Goal: Information Seeking & Learning: Learn about a topic

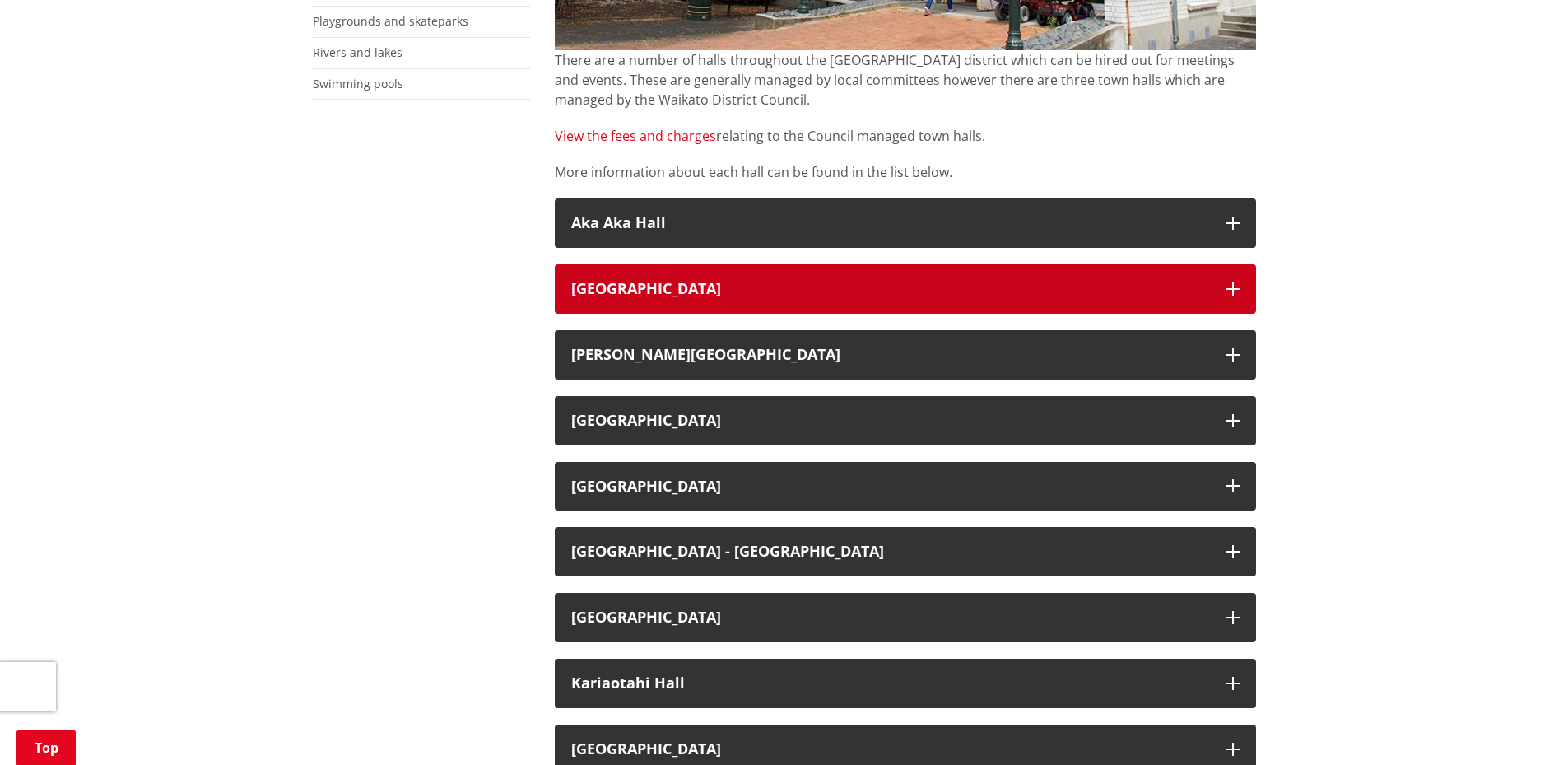
scroll to position [577, 0]
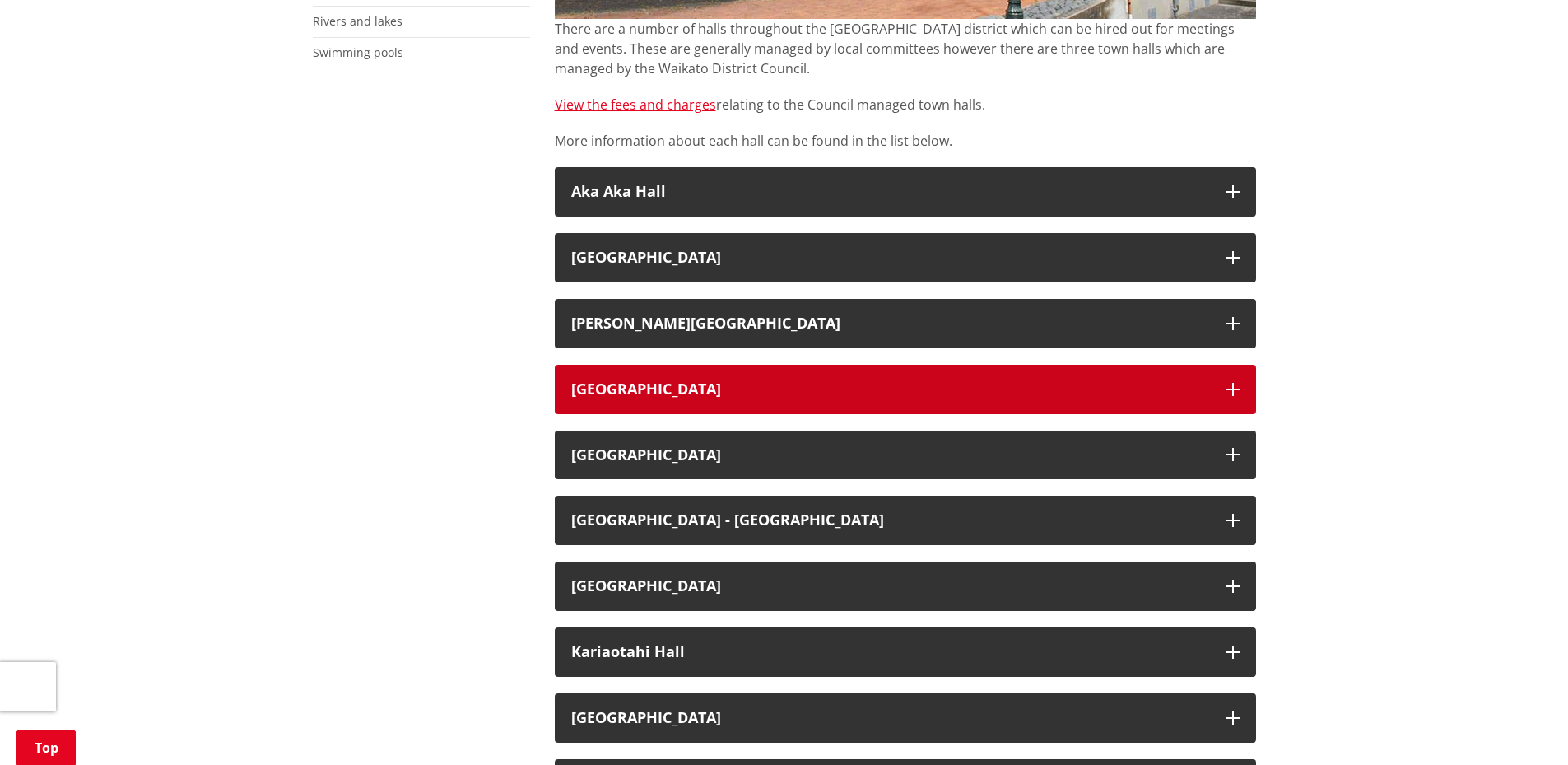
click at [696, 390] on h3 "[GEOGRAPHIC_DATA]" at bounding box center [890, 389] width 639 height 17
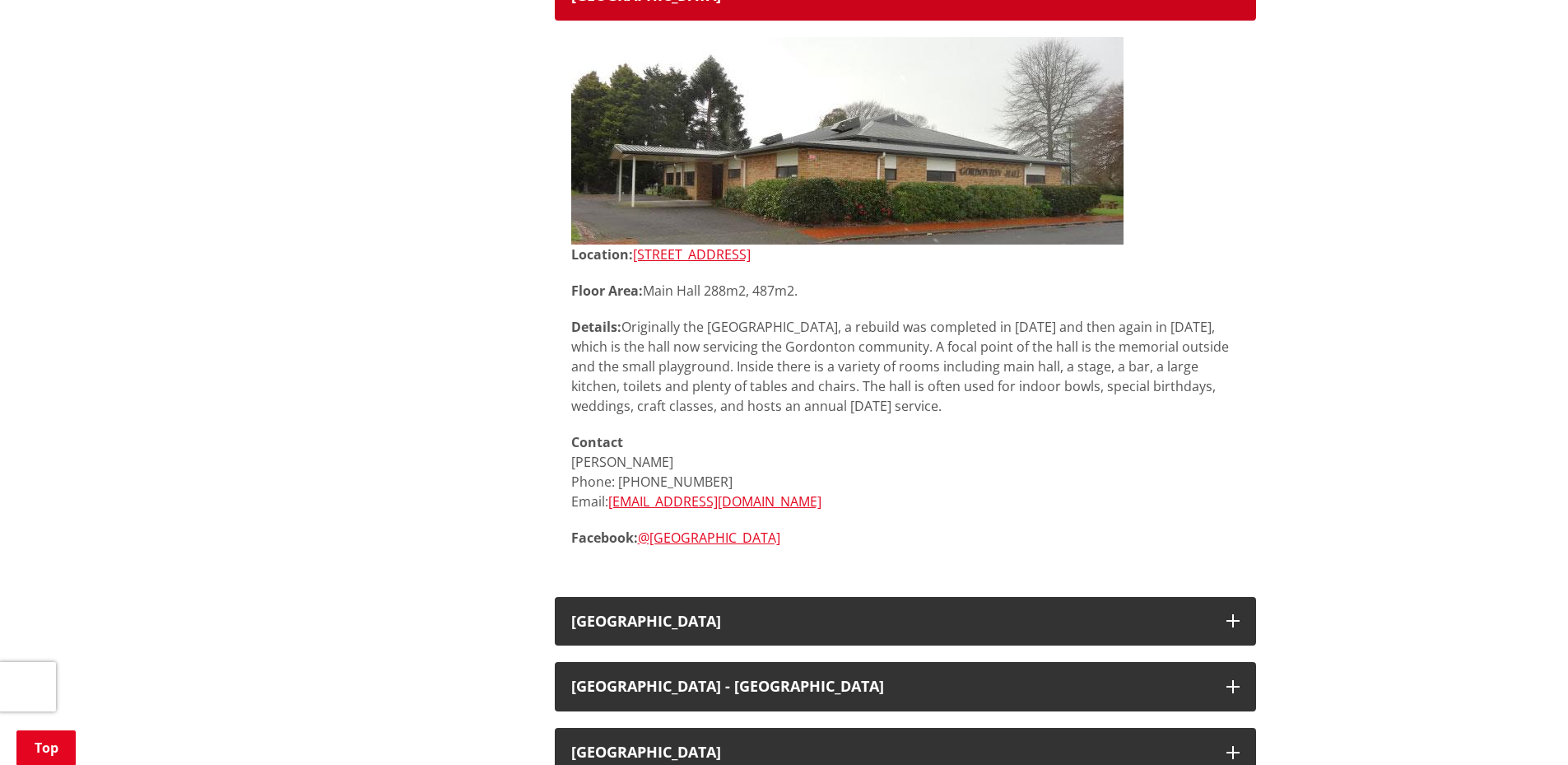
scroll to position [1071, 0]
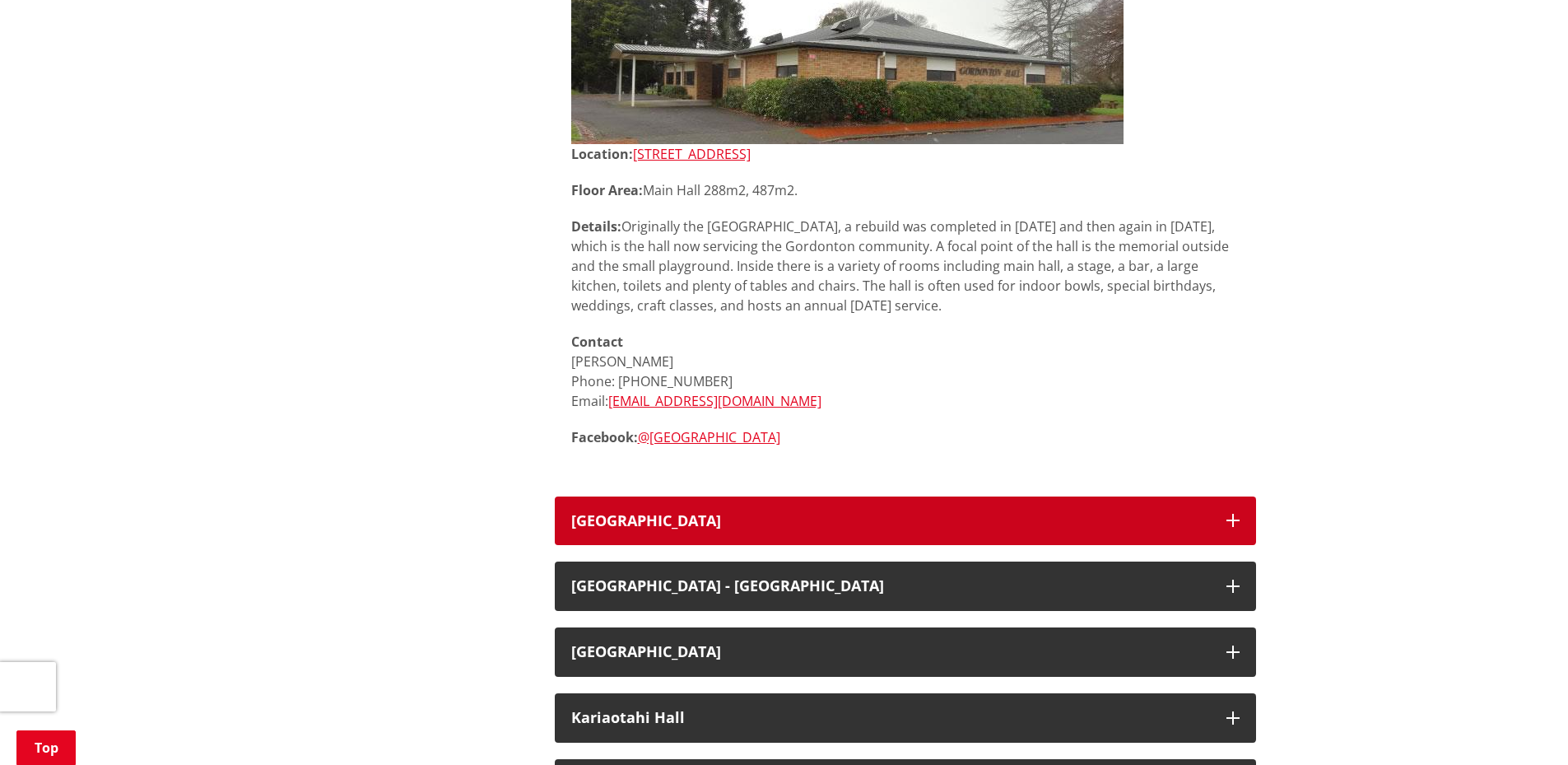
click at [777, 513] on h3 "[GEOGRAPHIC_DATA]" at bounding box center [890, 521] width 639 height 17
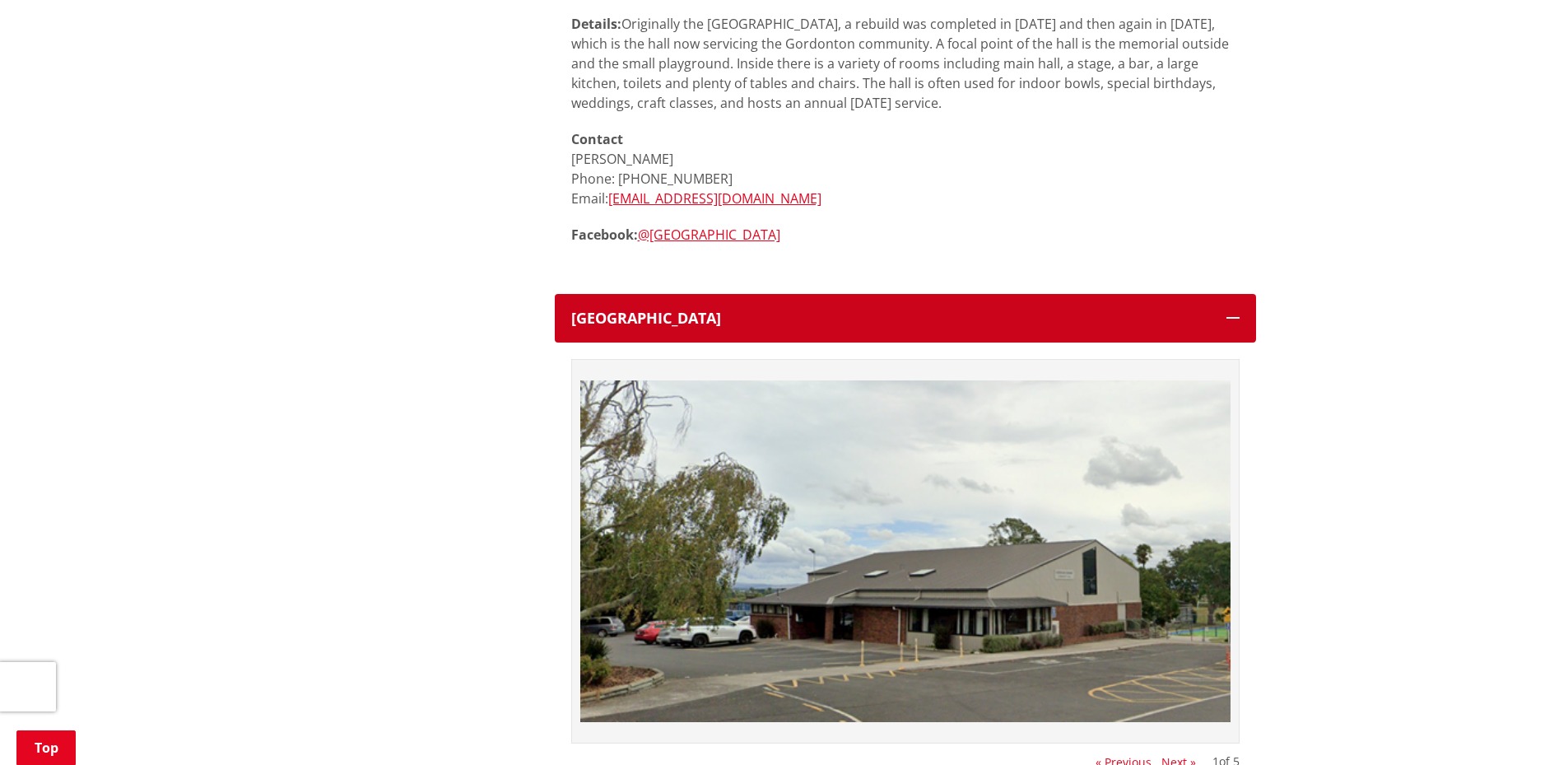
scroll to position [1235, 0]
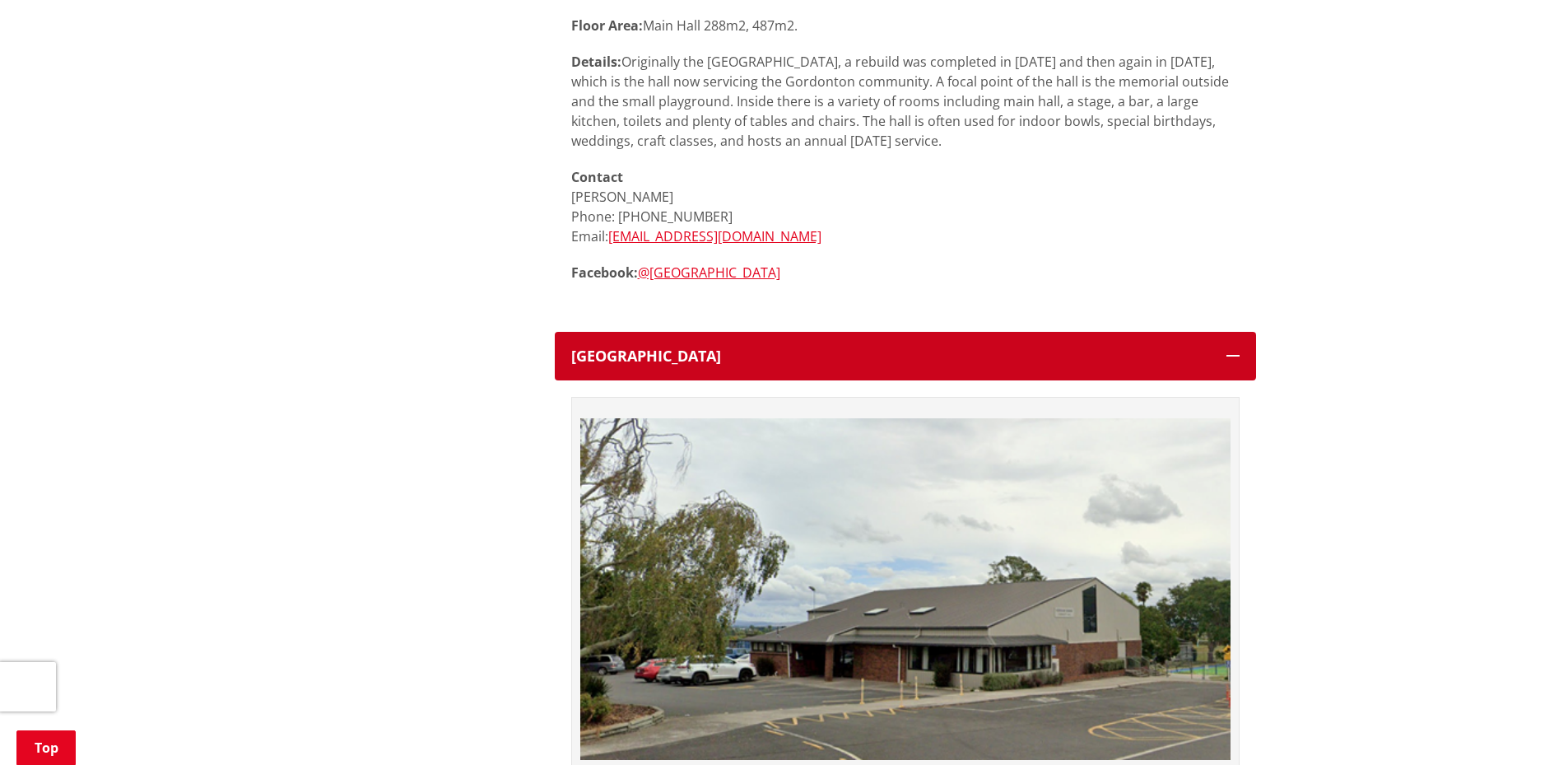
click at [855, 339] on button "[GEOGRAPHIC_DATA]" at bounding box center [906, 356] width 702 height 50
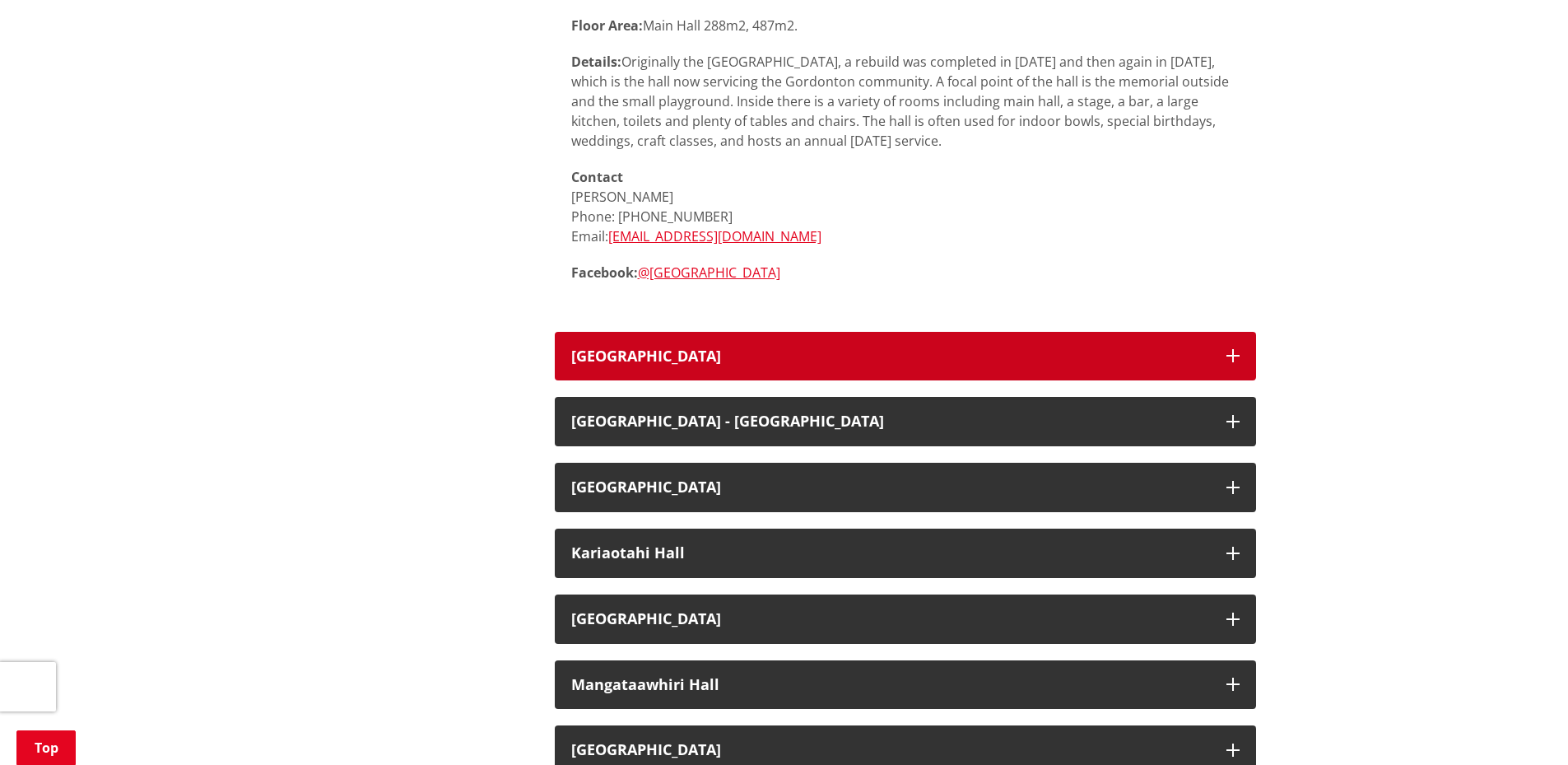
click at [851, 365] on button "[GEOGRAPHIC_DATA]" at bounding box center [906, 356] width 702 height 50
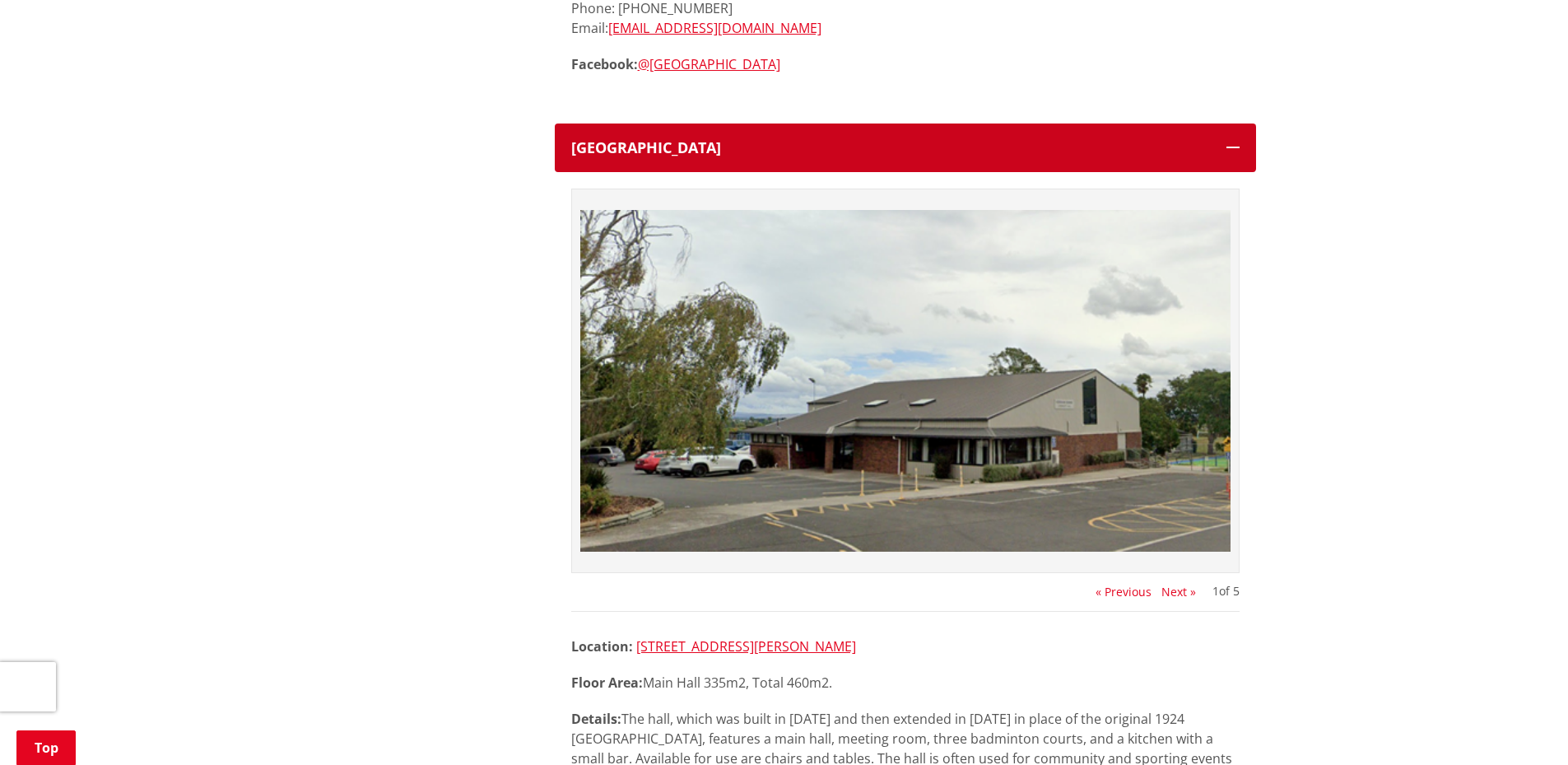
scroll to position [1482, 0]
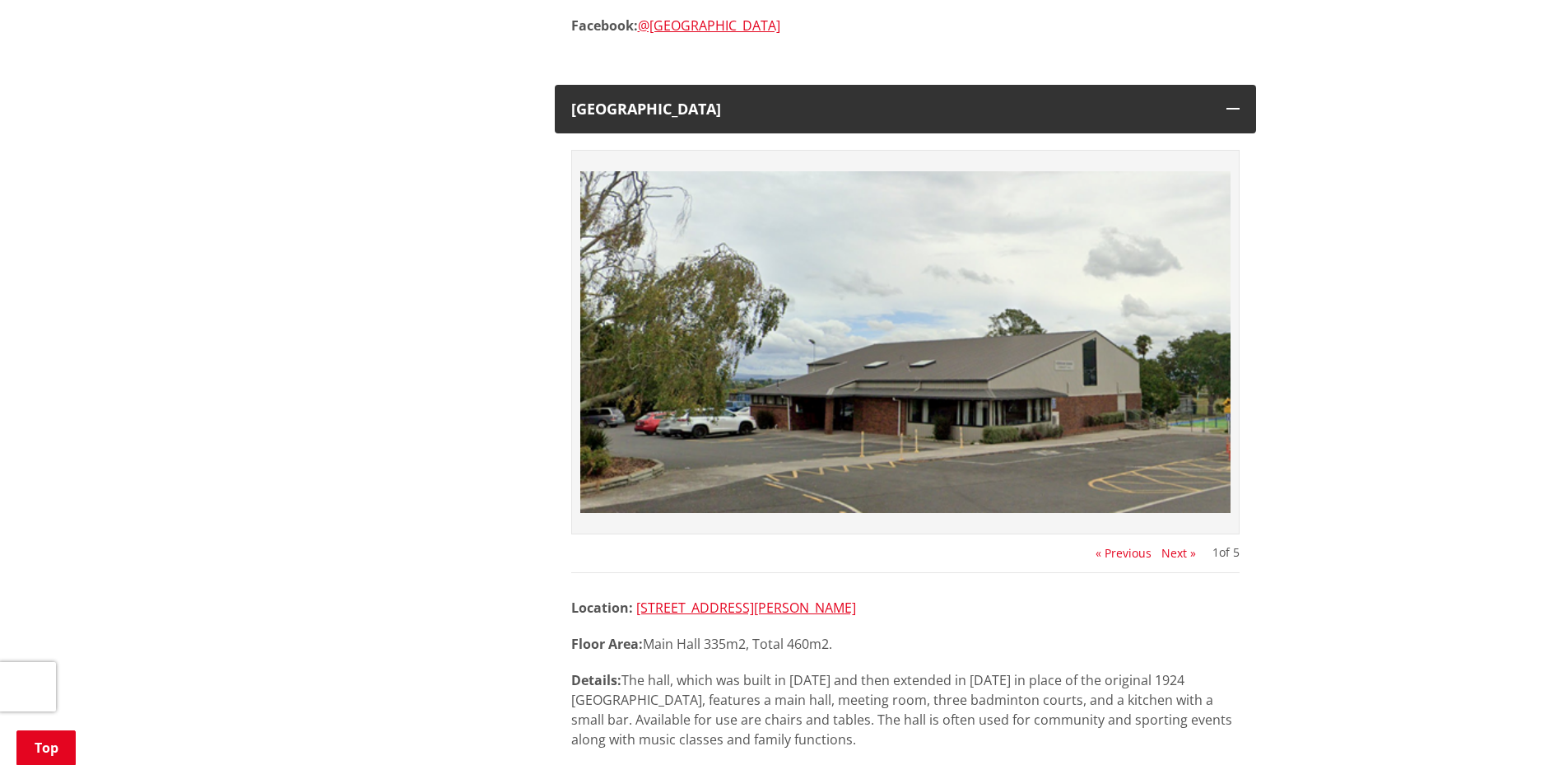
click at [1132, 413] on img at bounding box center [905, 341] width 650 height 365
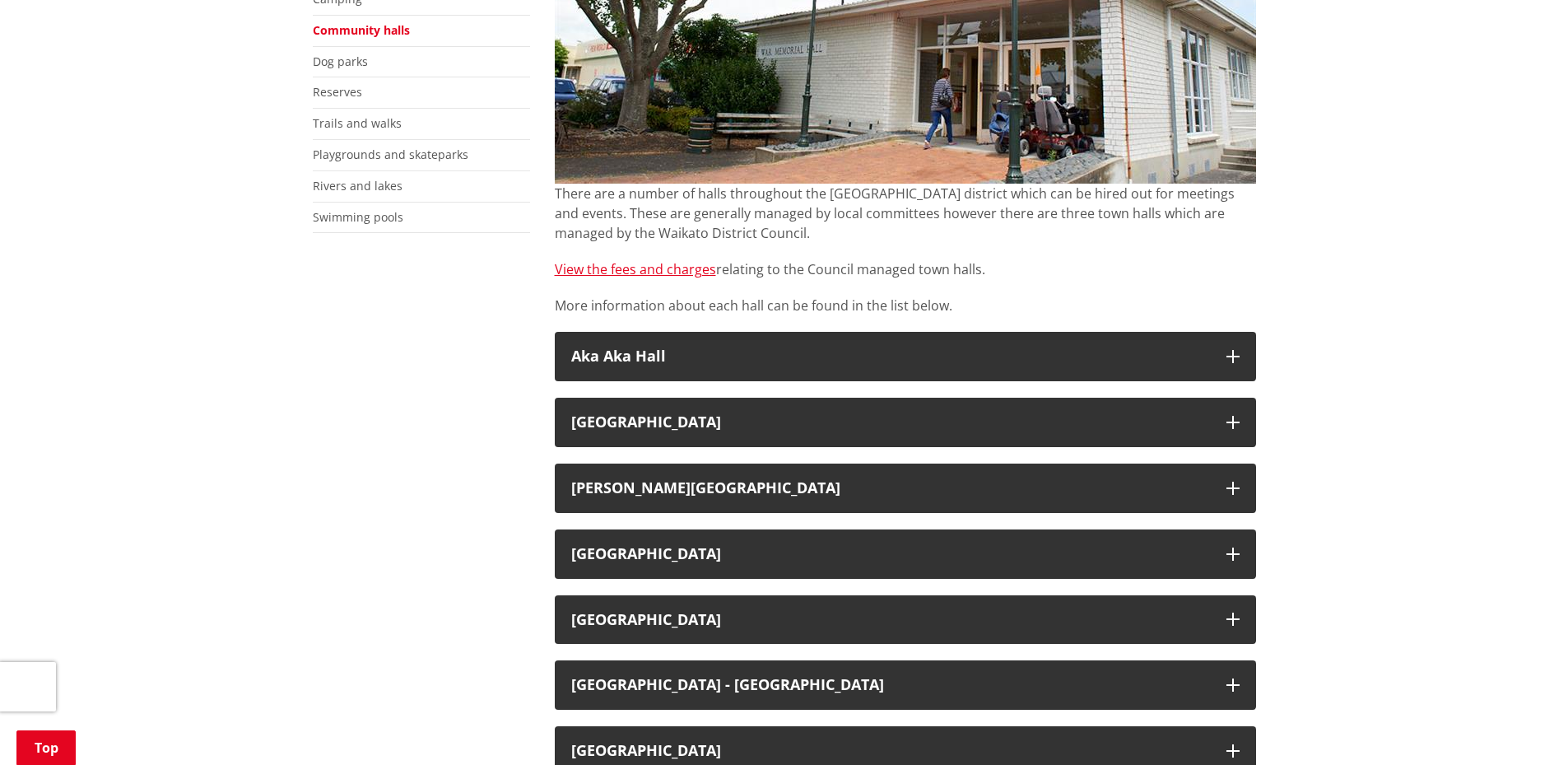
scroll to position [411, 0]
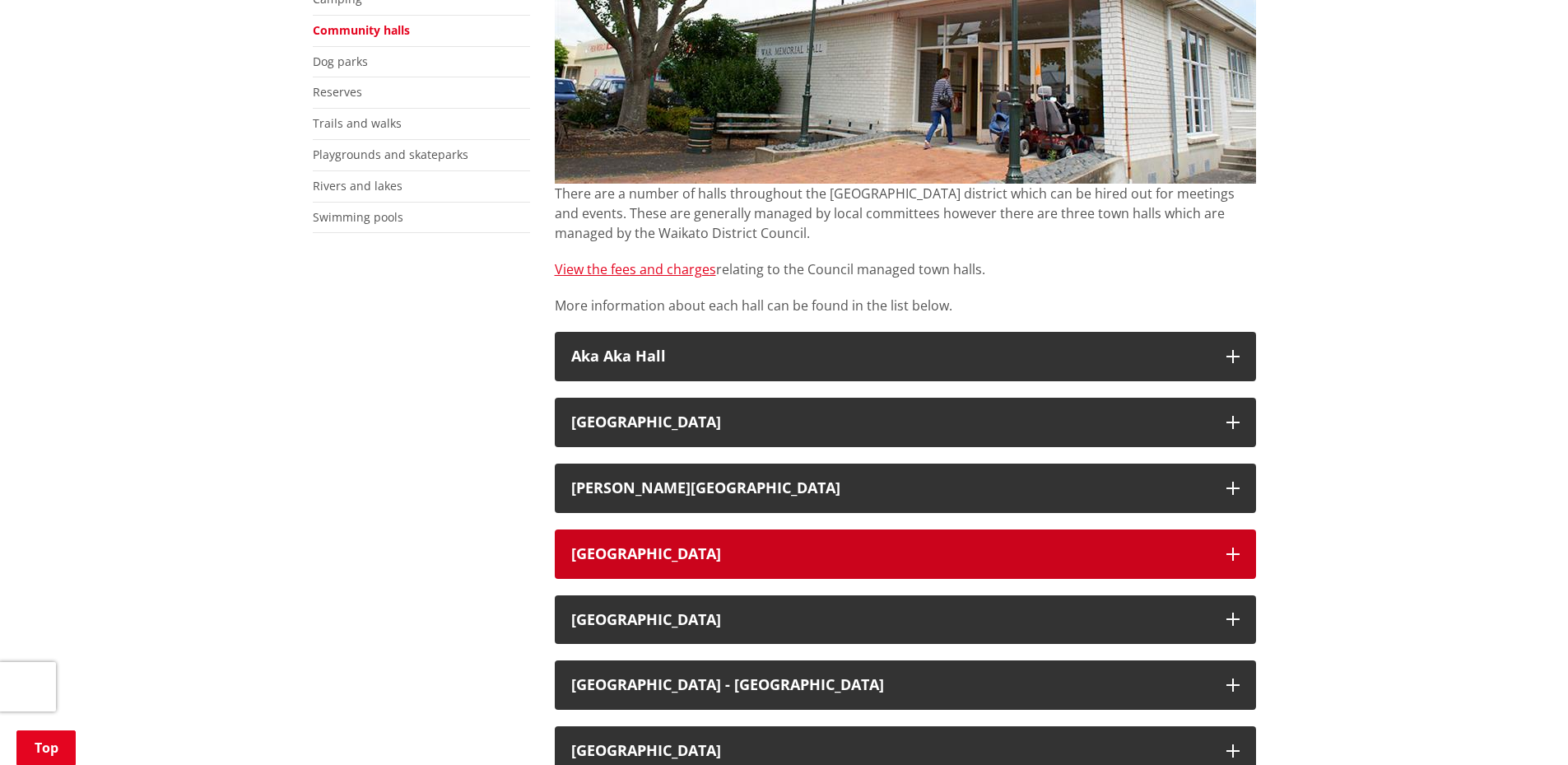
click at [816, 561] on h3 "[GEOGRAPHIC_DATA]" at bounding box center [890, 554] width 639 height 17
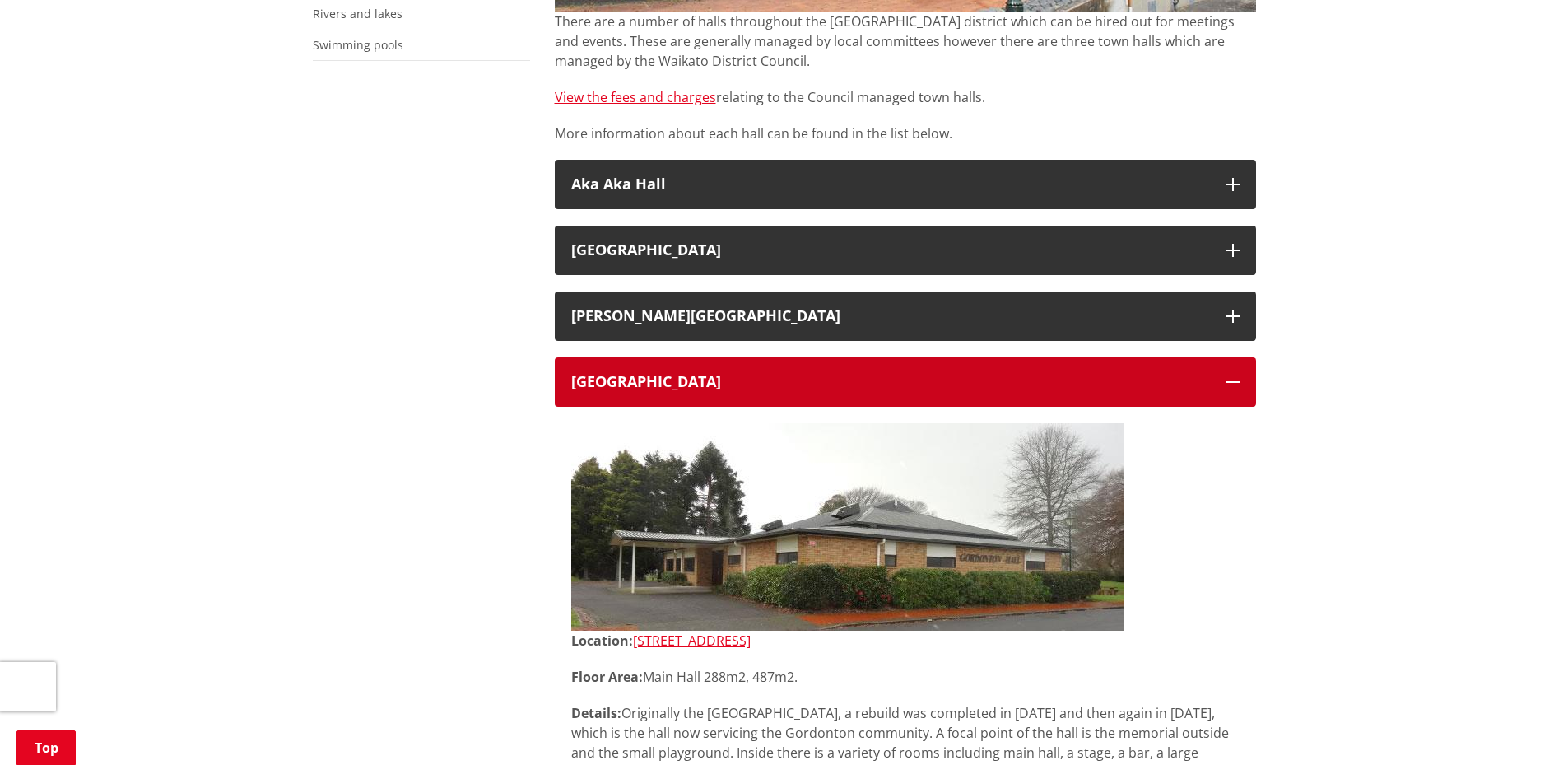
scroll to position [577, 0]
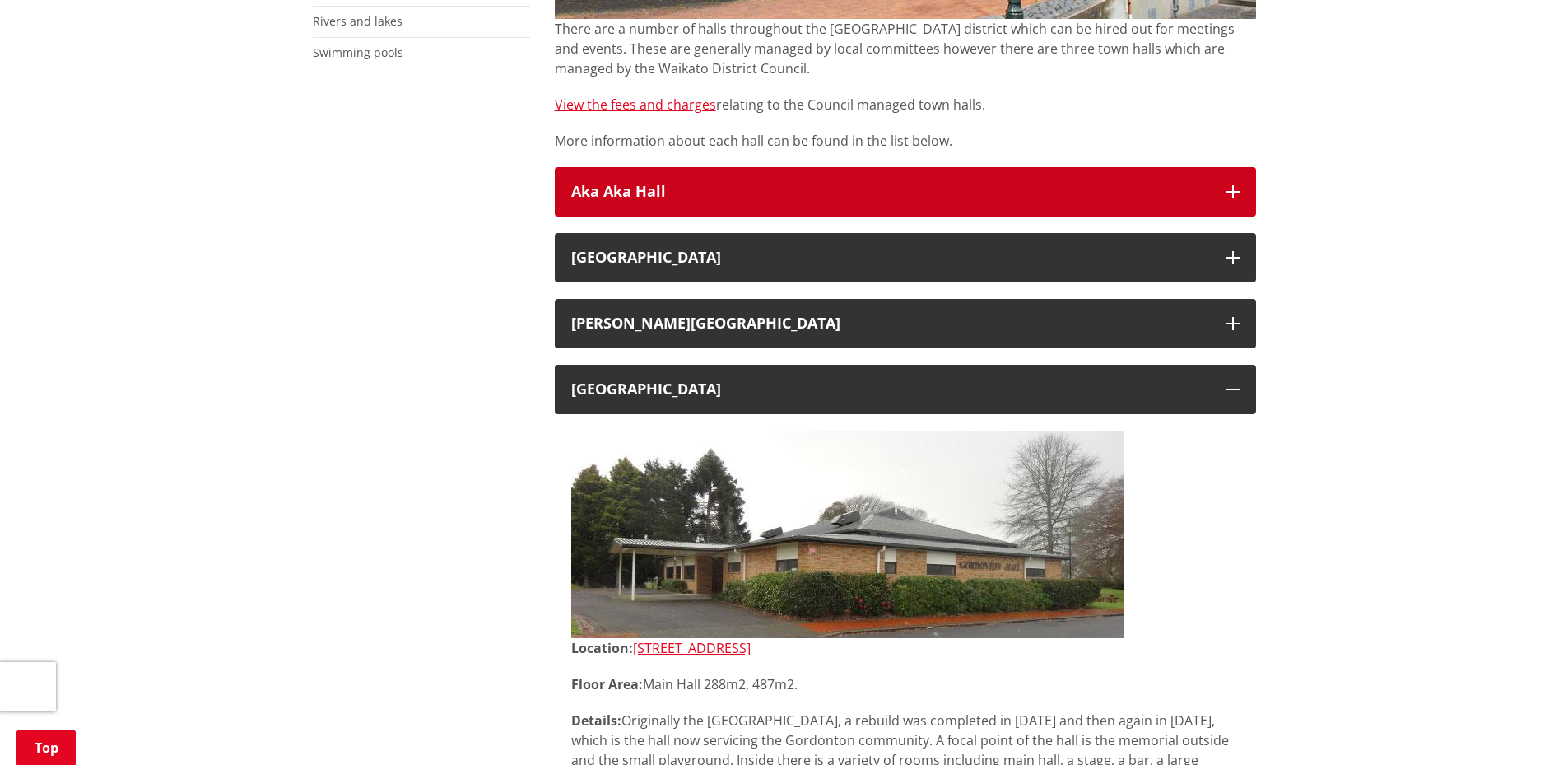
click at [927, 189] on h3 "Aka Aka Hall" at bounding box center [890, 192] width 639 height 17
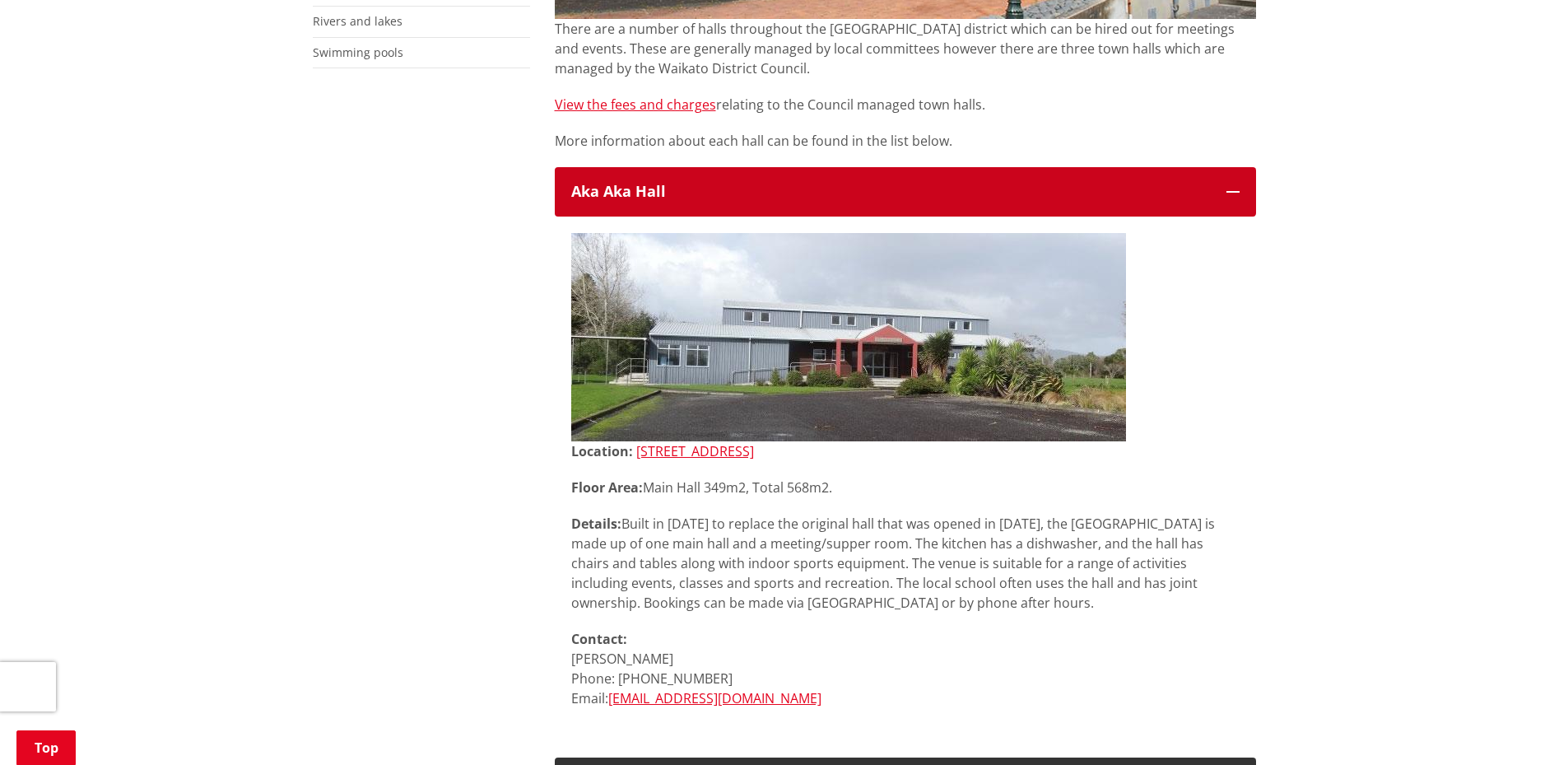
click at [984, 174] on button "Aka Aka Hall" at bounding box center [906, 192] width 702 height 50
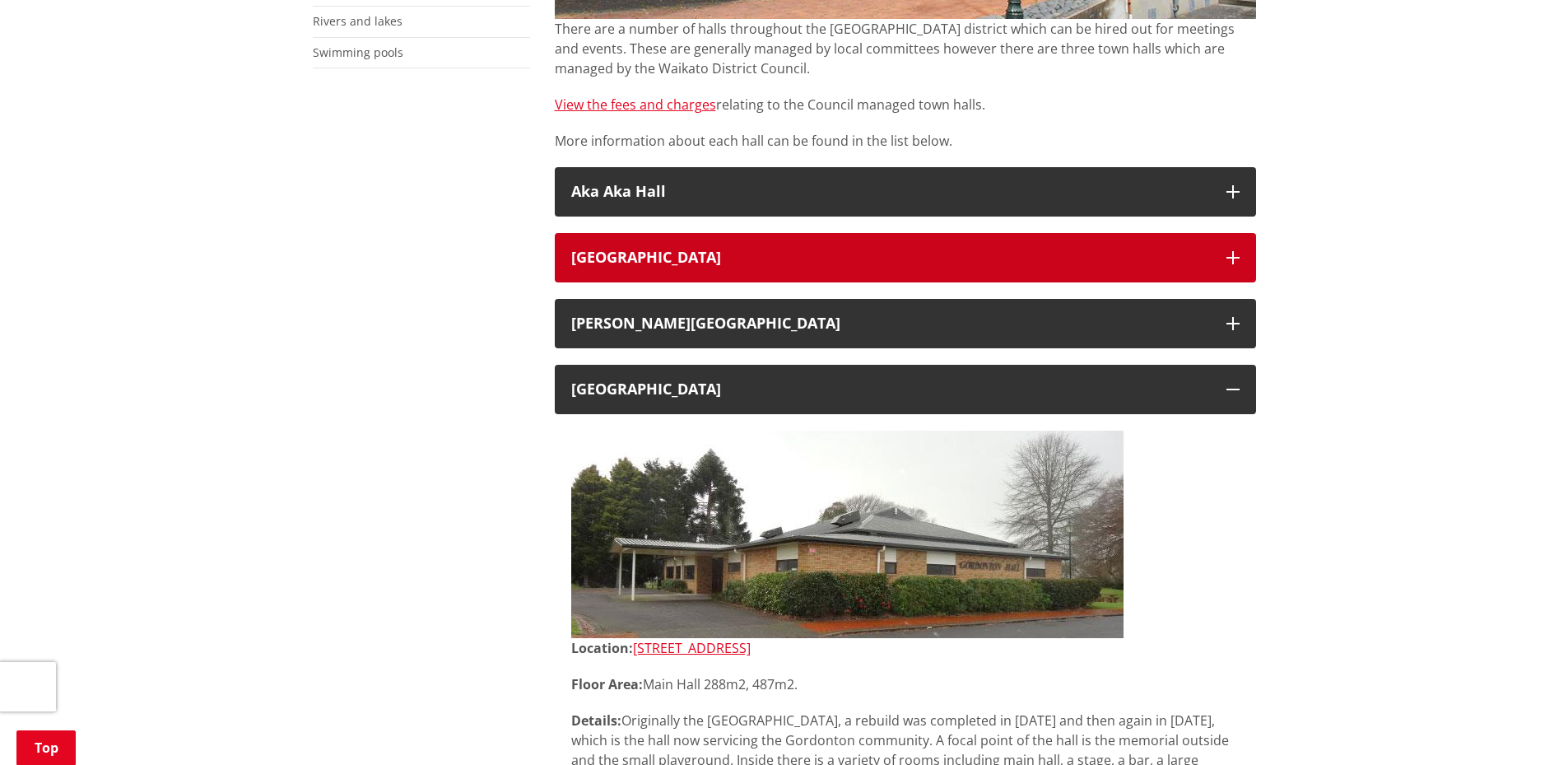
click at [905, 252] on h3 "[GEOGRAPHIC_DATA]" at bounding box center [890, 258] width 639 height 17
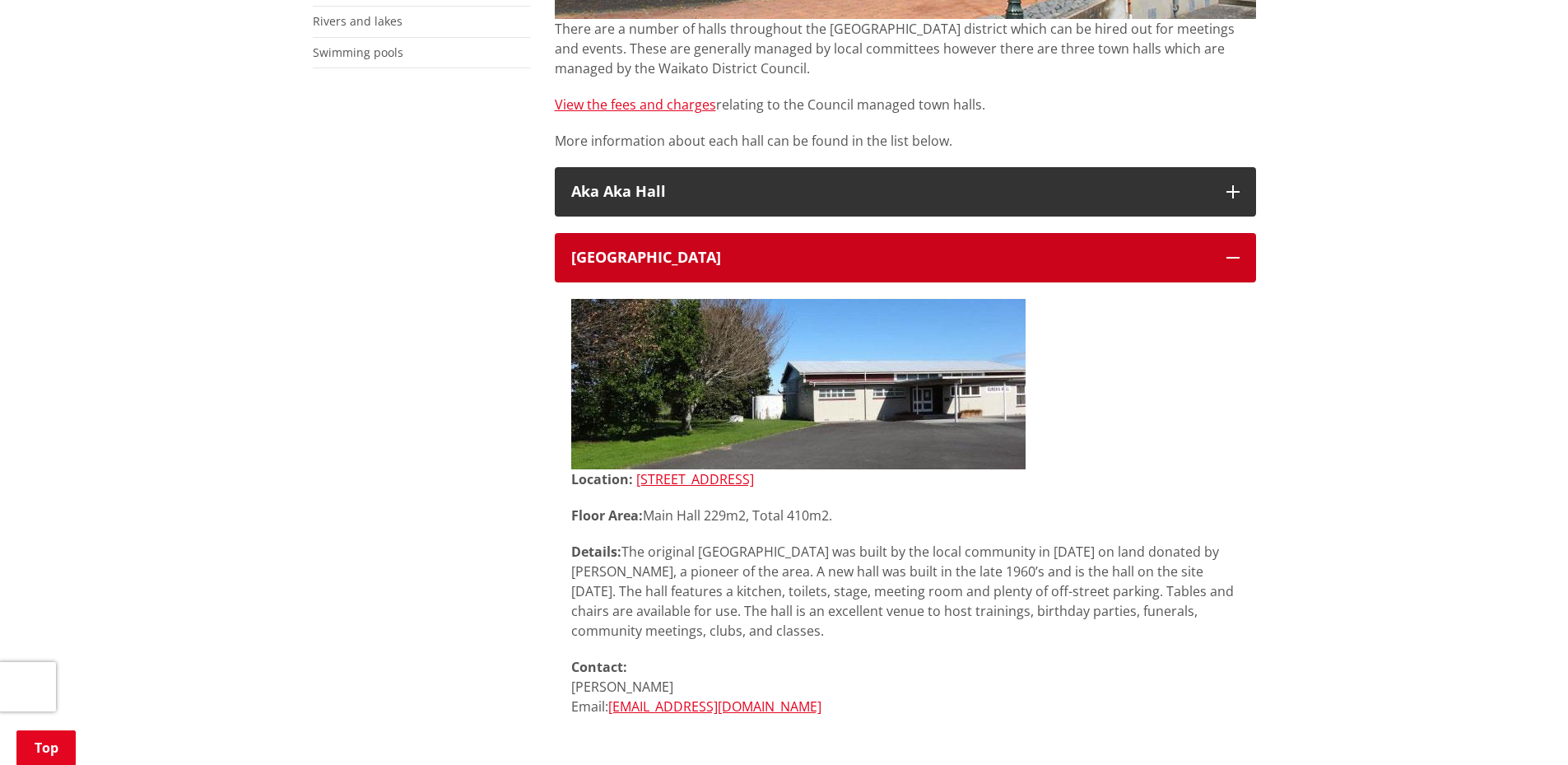
click at [885, 251] on h3 "[GEOGRAPHIC_DATA]" at bounding box center [890, 258] width 639 height 17
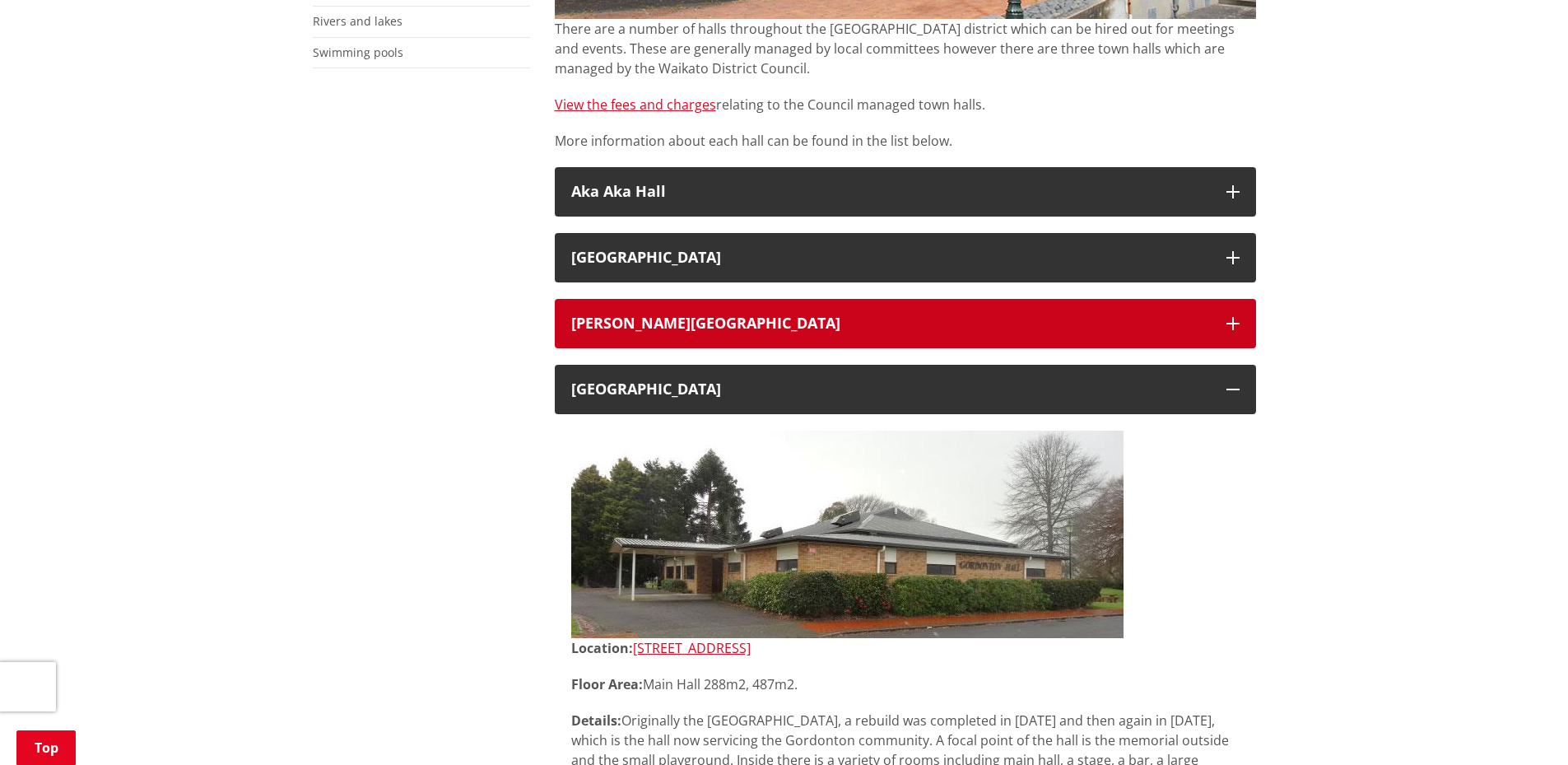
click at [848, 328] on div "[PERSON_NAME][GEOGRAPHIC_DATA]" at bounding box center [890, 323] width 639 height 17
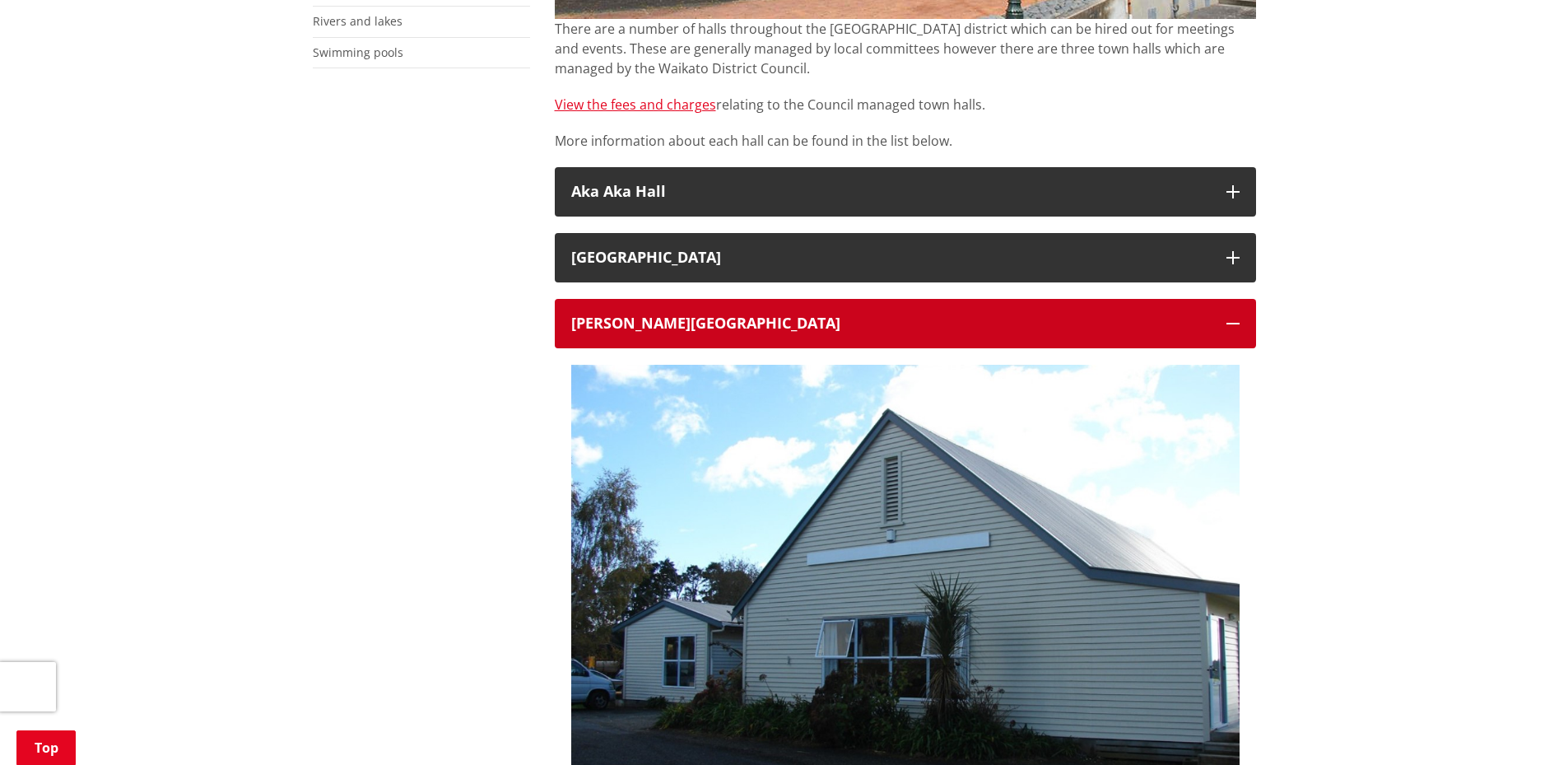
click at [848, 328] on div "[PERSON_NAME][GEOGRAPHIC_DATA]" at bounding box center [890, 323] width 639 height 17
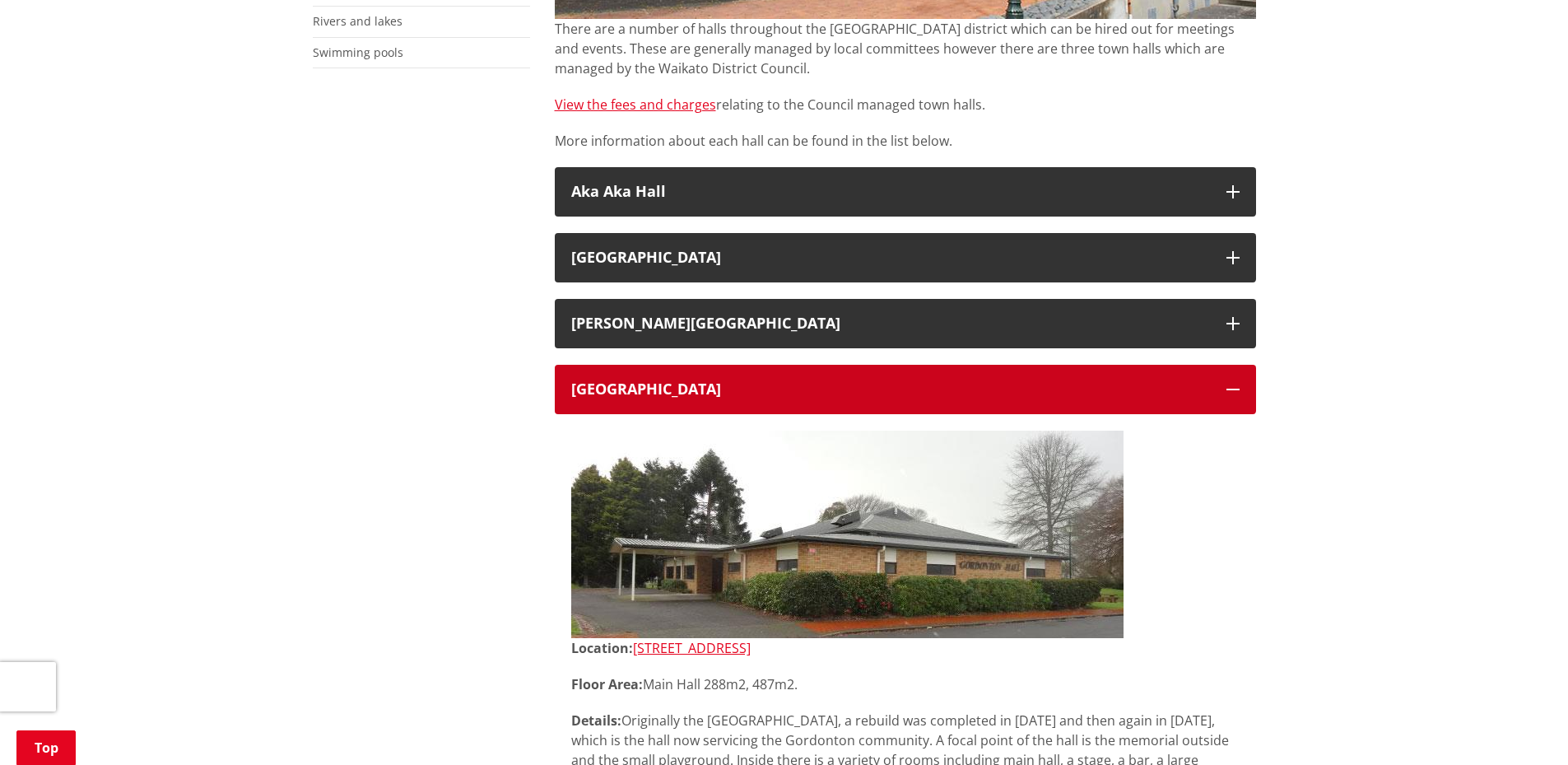
click at [859, 403] on button "[GEOGRAPHIC_DATA]" at bounding box center [906, 390] width 702 height 50
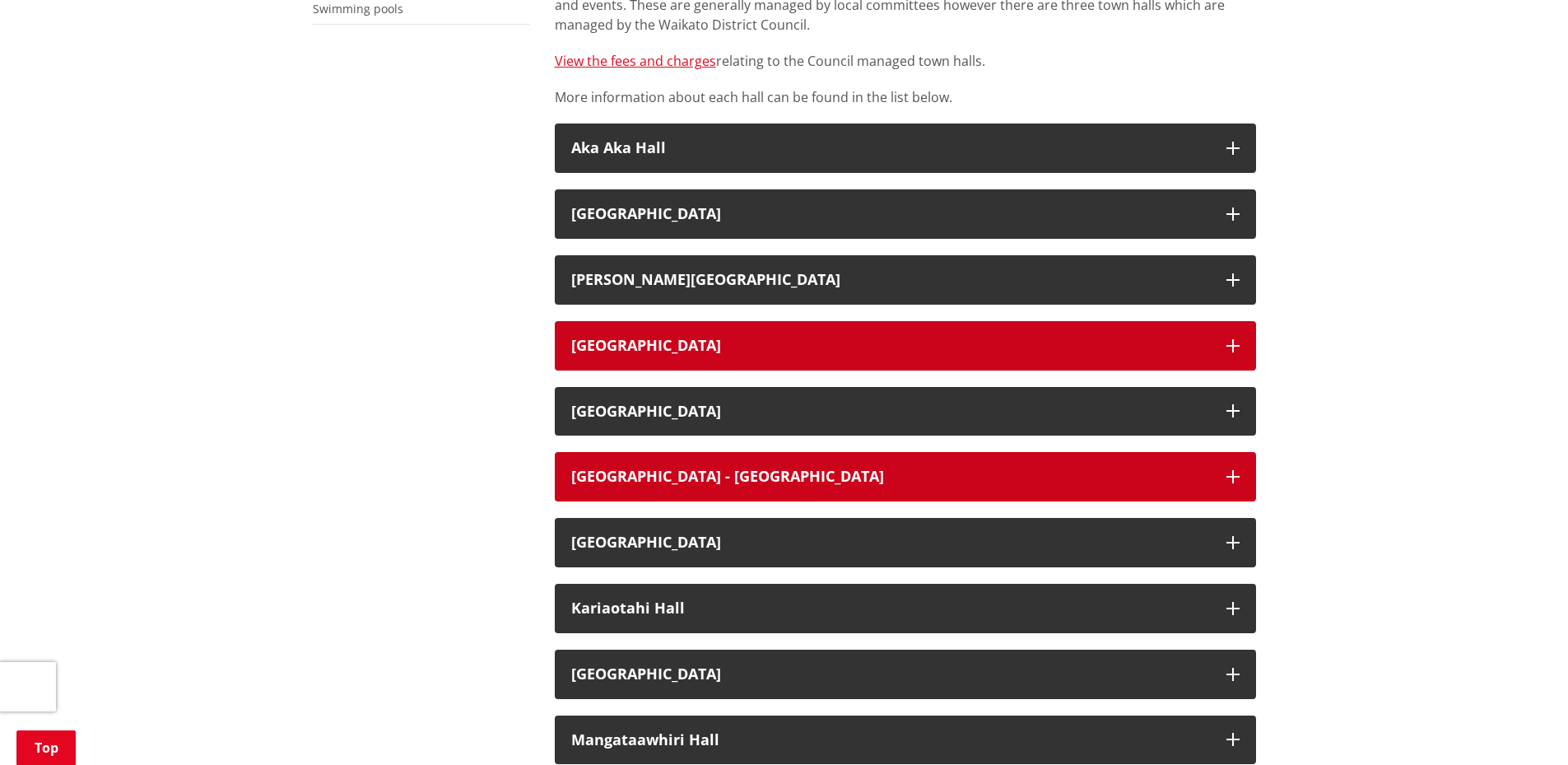
scroll to position [658, 0]
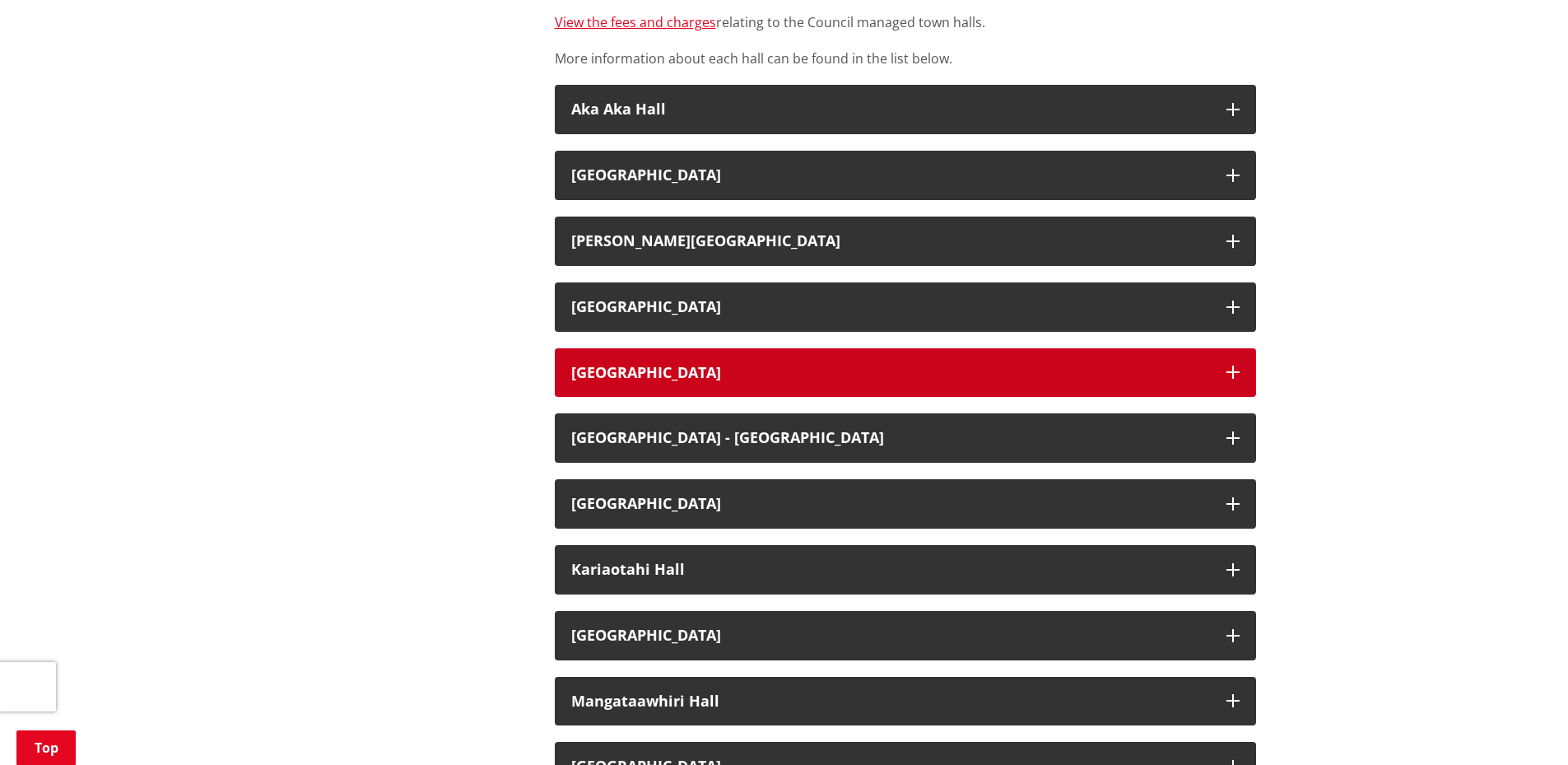
click at [737, 350] on button "[GEOGRAPHIC_DATA]" at bounding box center [906, 373] width 702 height 50
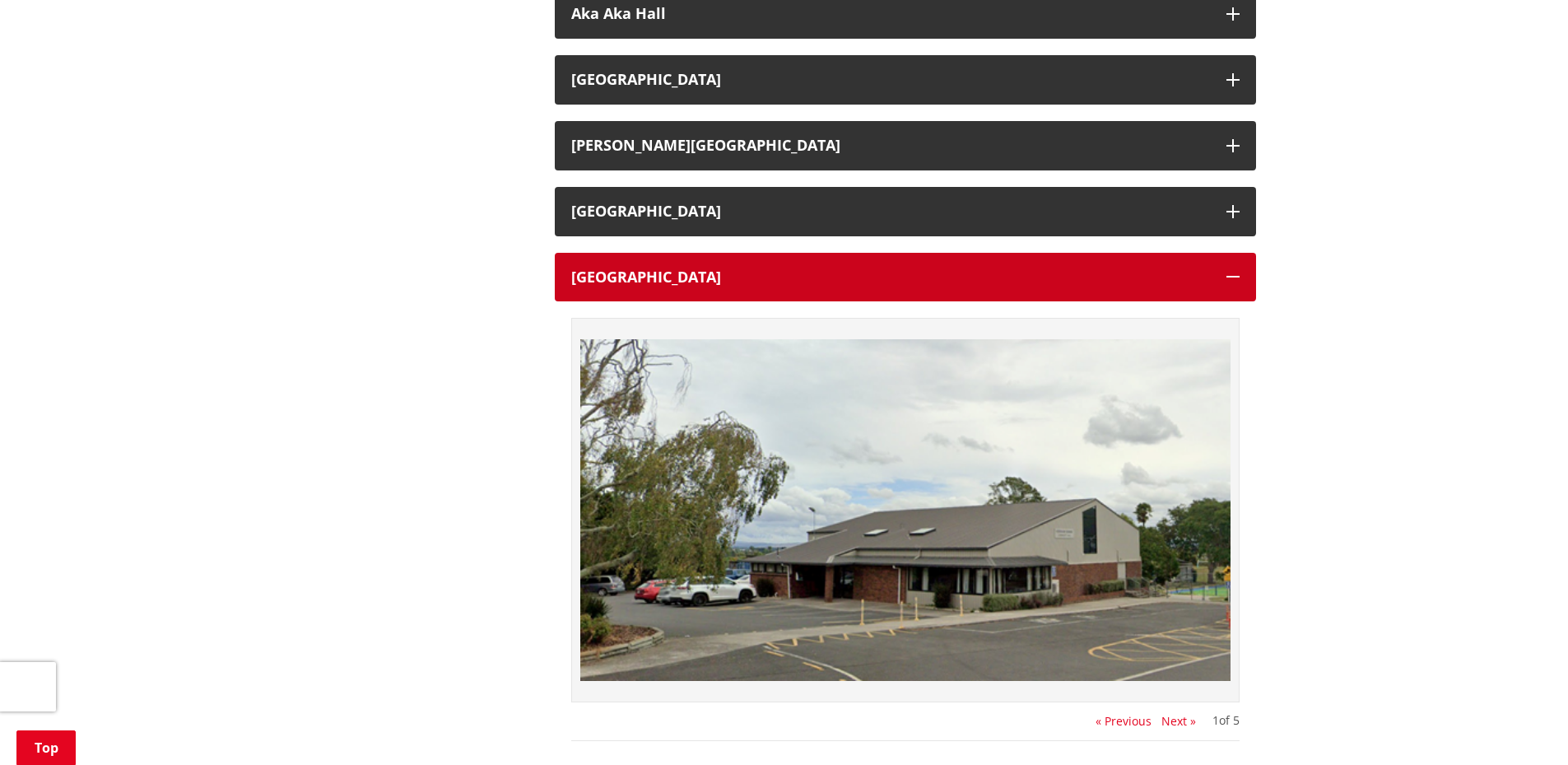
scroll to position [741, 0]
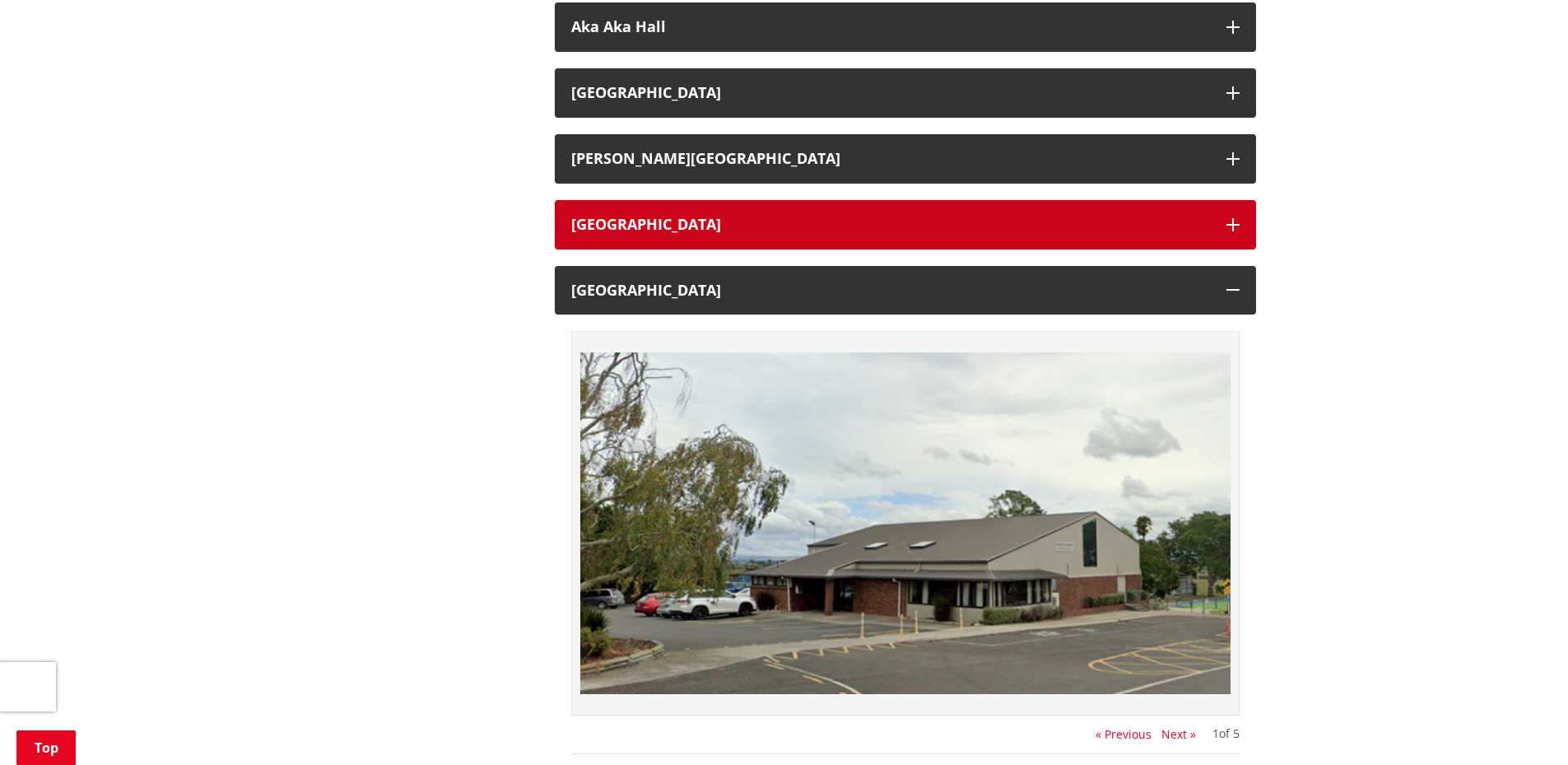
click at [754, 226] on h3 "[GEOGRAPHIC_DATA]" at bounding box center [890, 225] width 639 height 17
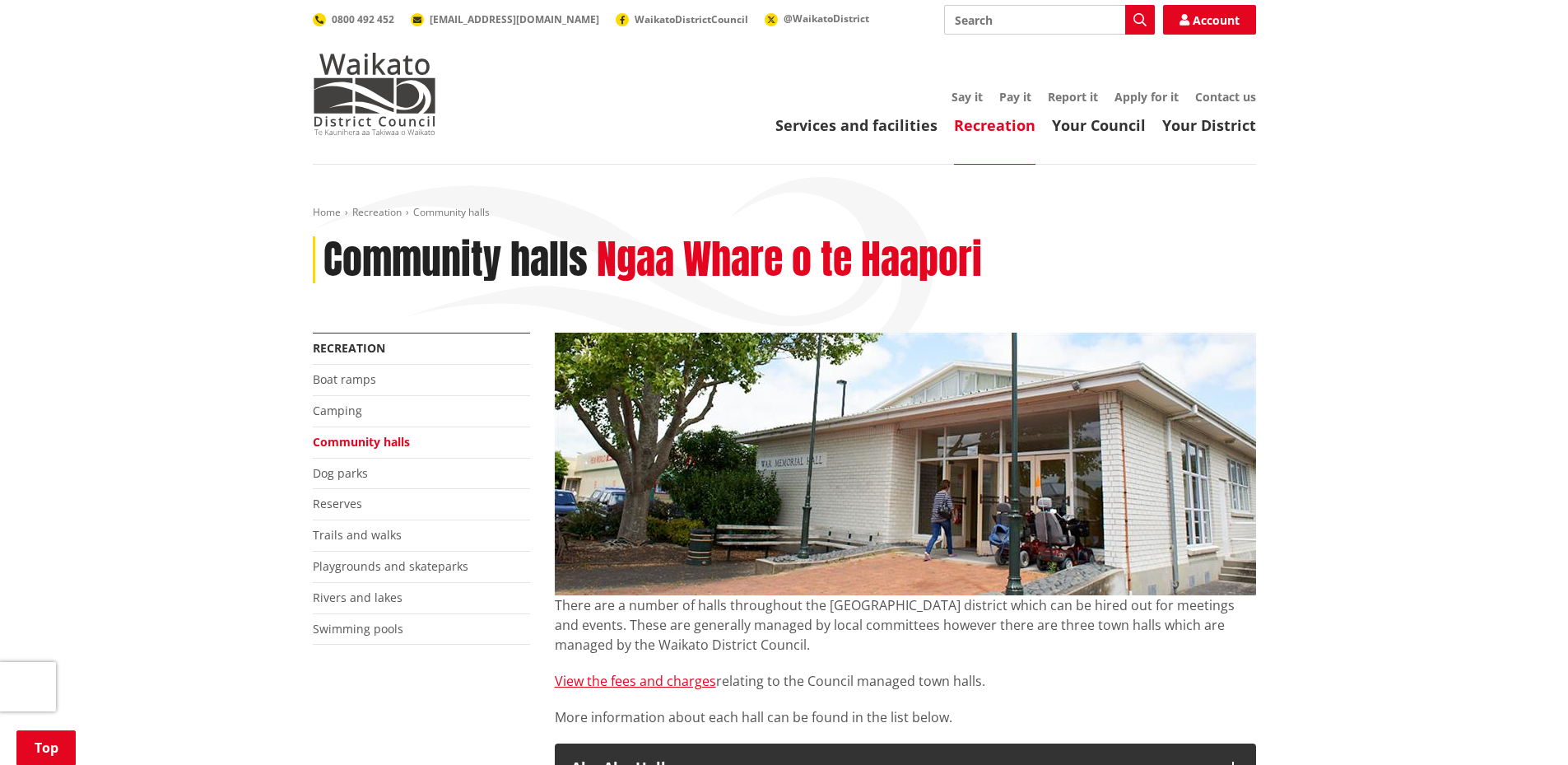
scroll to position [1482, 0]
